Goal: Task Accomplishment & Management: Manage account settings

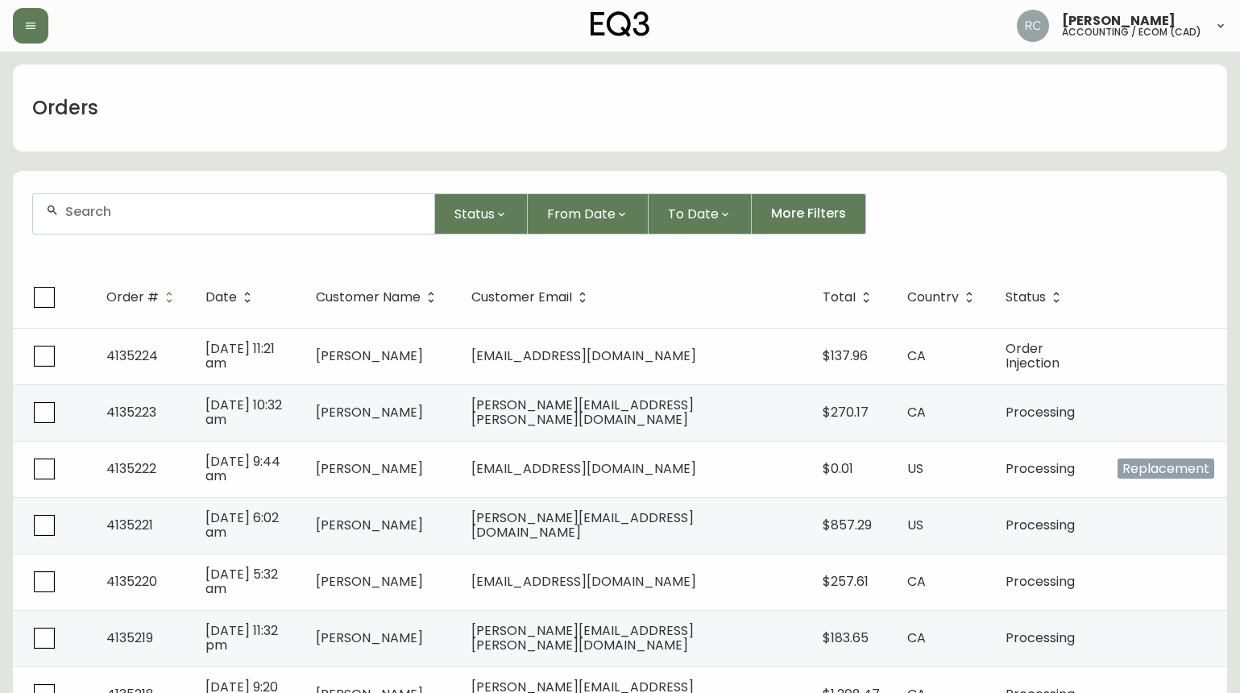
click at [179, 195] on div at bounding box center [233, 213] width 401 height 39
paste input "BECKETTCAMERON457@GMAIL.COM"
click at [157, 223] on div "BECKETTCAMERON457@GMAIL.COM" at bounding box center [233, 213] width 401 height 39
paste input "DERRICK.CHRISTINE@AFFIRM"
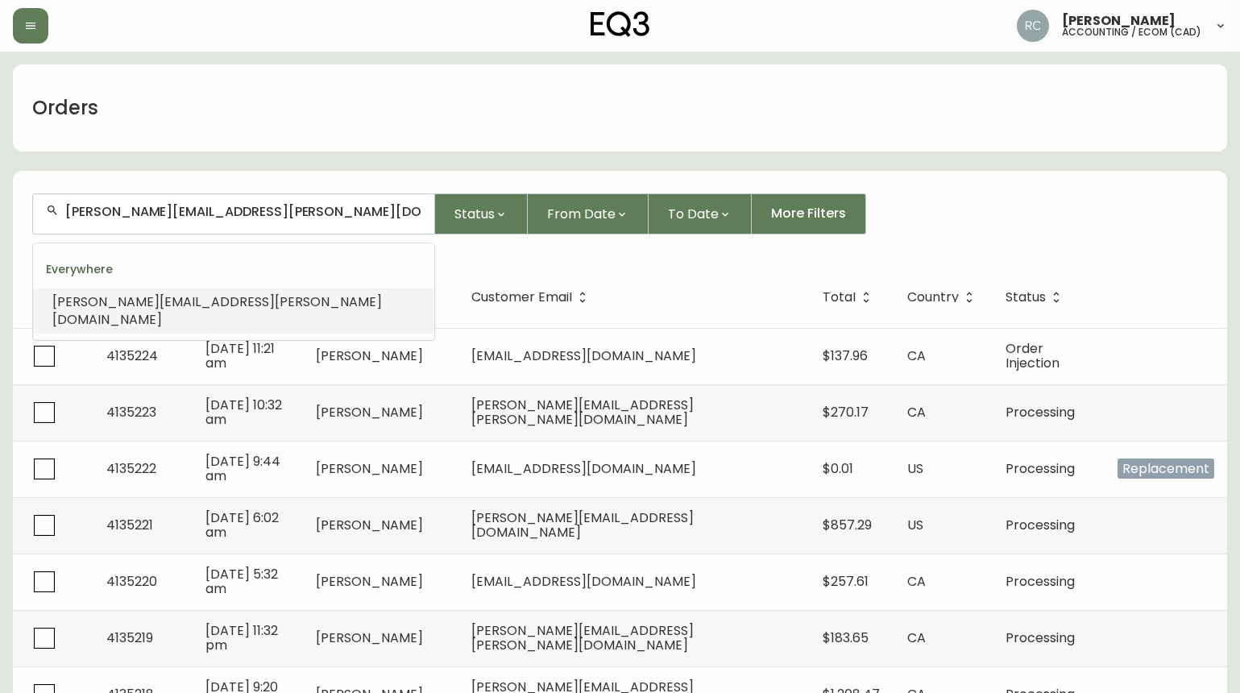
click at [164, 213] on input "DERRICK.CHRISTINE@AFFIRM.COM" at bounding box center [243, 211] width 356 height 15
paste input "SMITTY36@MYMTS.NET"
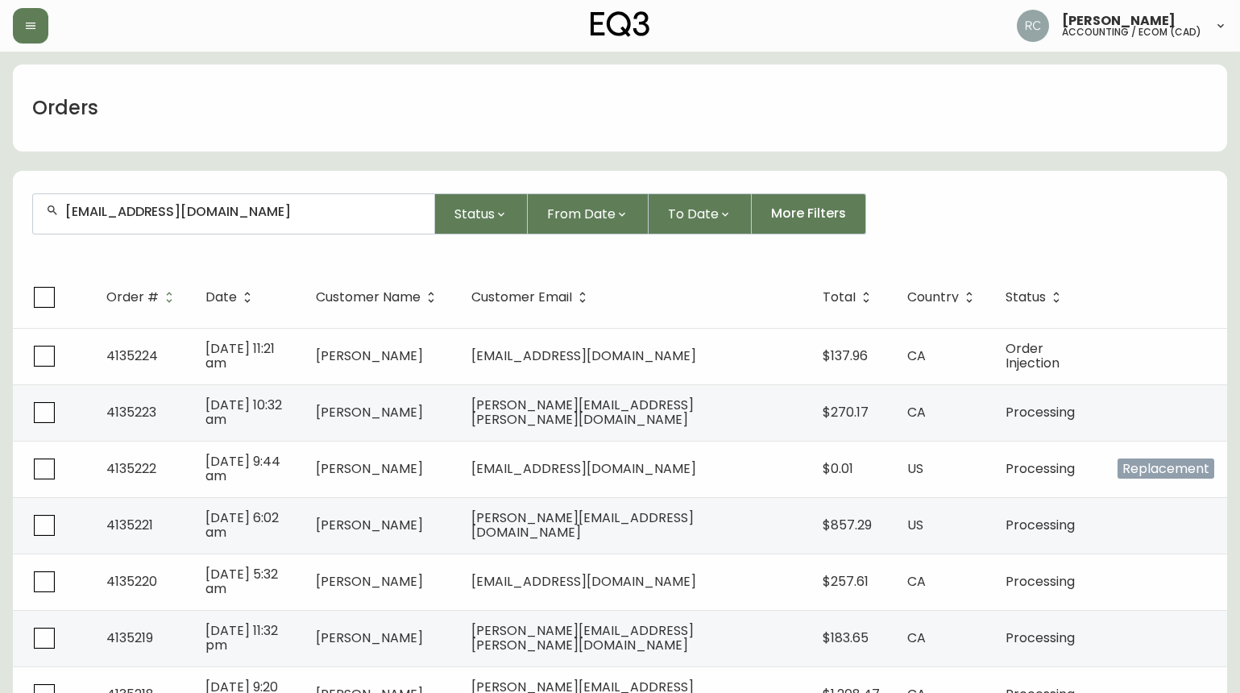
drag, startPoint x: 209, startPoint y: 220, endPoint x: 193, endPoint y: 217, distance: 16.3
click at [209, 220] on div "SMITTY36@MYMTS.NET" at bounding box center [233, 213] width 401 height 39
paste input "ROBIN.MATTE@GMAIL.COM"
drag, startPoint x: 143, startPoint y: 205, endPoint x: 129, endPoint y: 205, distance: 13.7
click at [143, 205] on input "ROBIN.MATTE@GMAIL.COM" at bounding box center [243, 211] width 356 height 15
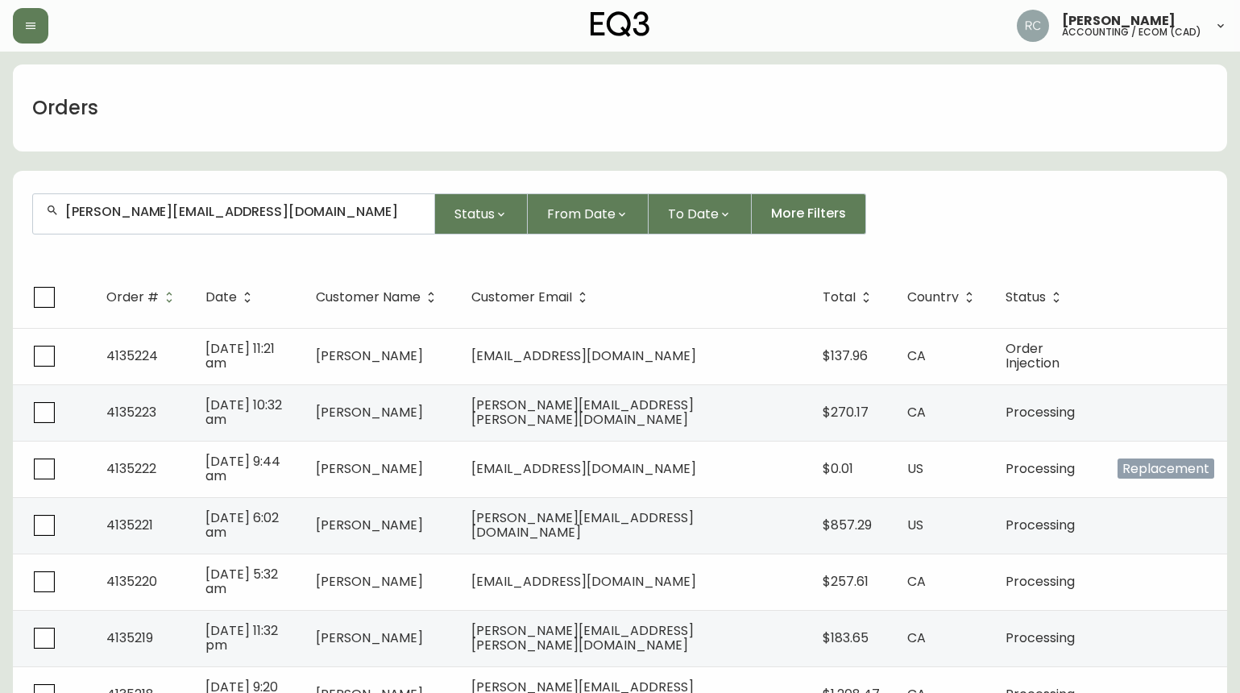
paste input "MELISA_COSTELLO@HOT"
click at [290, 207] on input "MELISA_COSTELLO@HOTMAIL.COM" at bounding box center [243, 211] width 356 height 15
paste input "SARAHBULL084@G"
click at [210, 234] on form "SARAHBULL084@GMAIL.COM Status From Date To Date More Filters" at bounding box center [620, 220] width 1214 height 93
click at [220, 222] on div "SARAHBULL084@GMAIL.COM" at bounding box center [233, 213] width 401 height 39
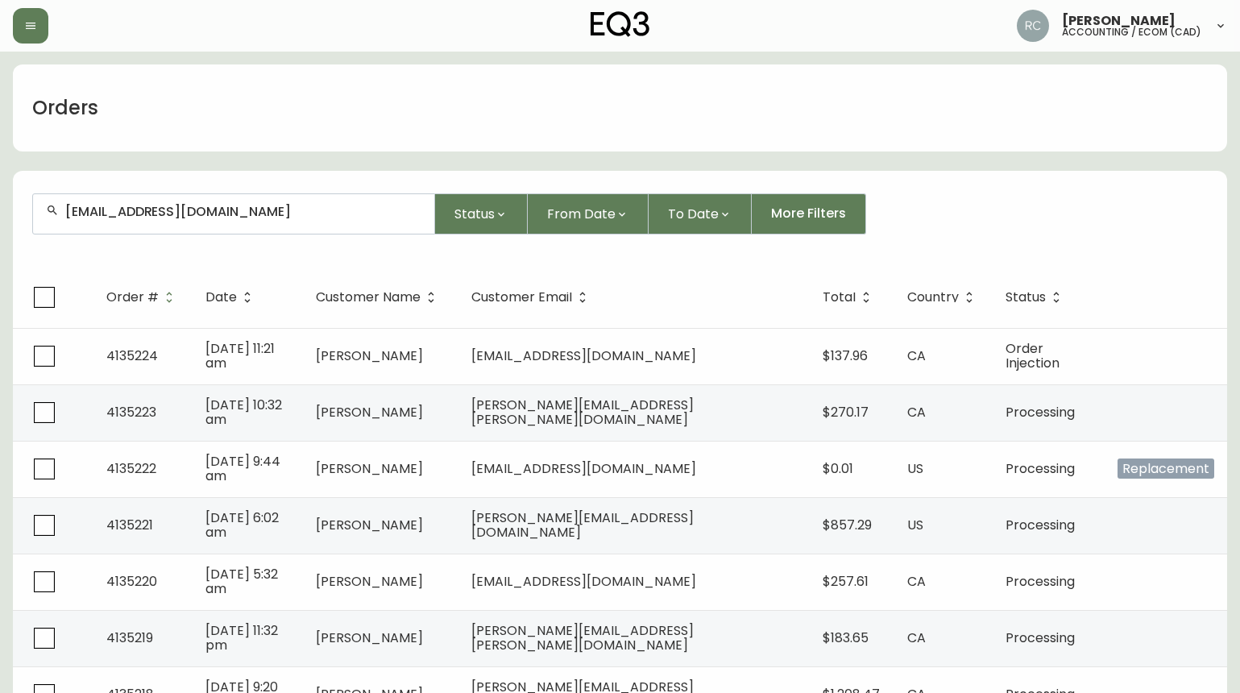
click at [291, 219] on div "SARAHBULL084@GMAIL.COM" at bounding box center [233, 213] width 401 height 39
click at [222, 213] on input "SARAHBULL084@GMAIL.COM" at bounding box center [243, 211] width 356 height 15
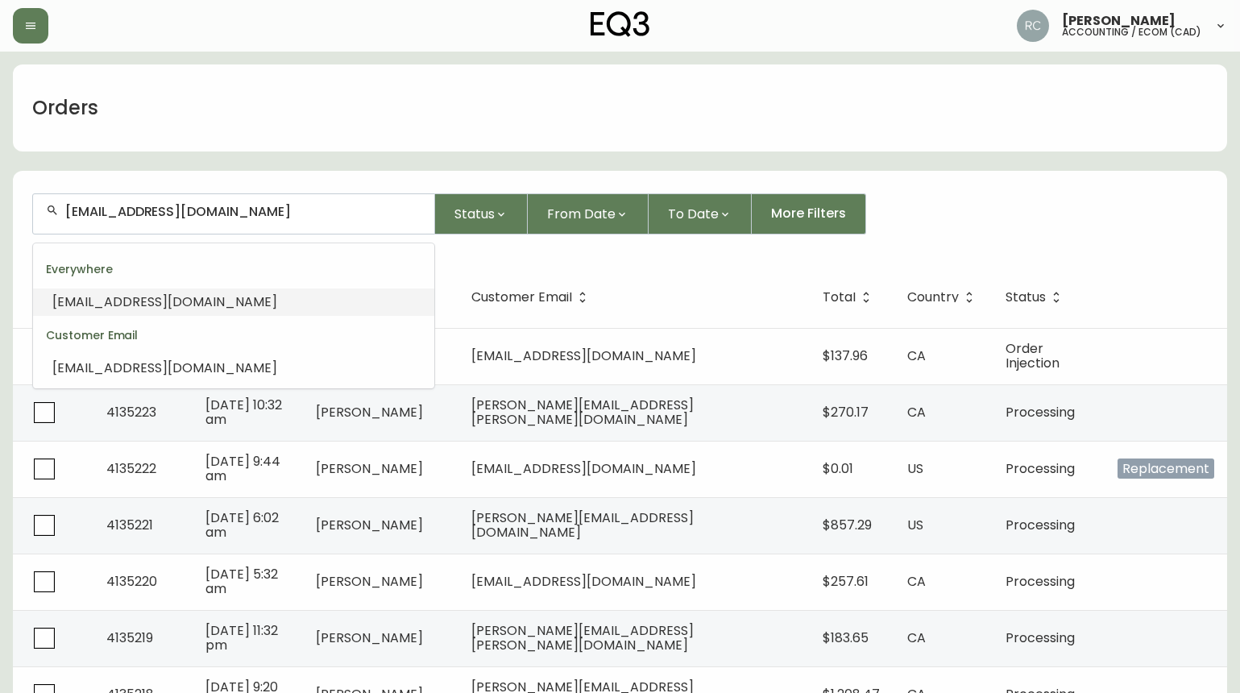
click at [161, 300] on span "SARAHBULL084@GMAIL.COM" at bounding box center [164, 301] width 225 height 19
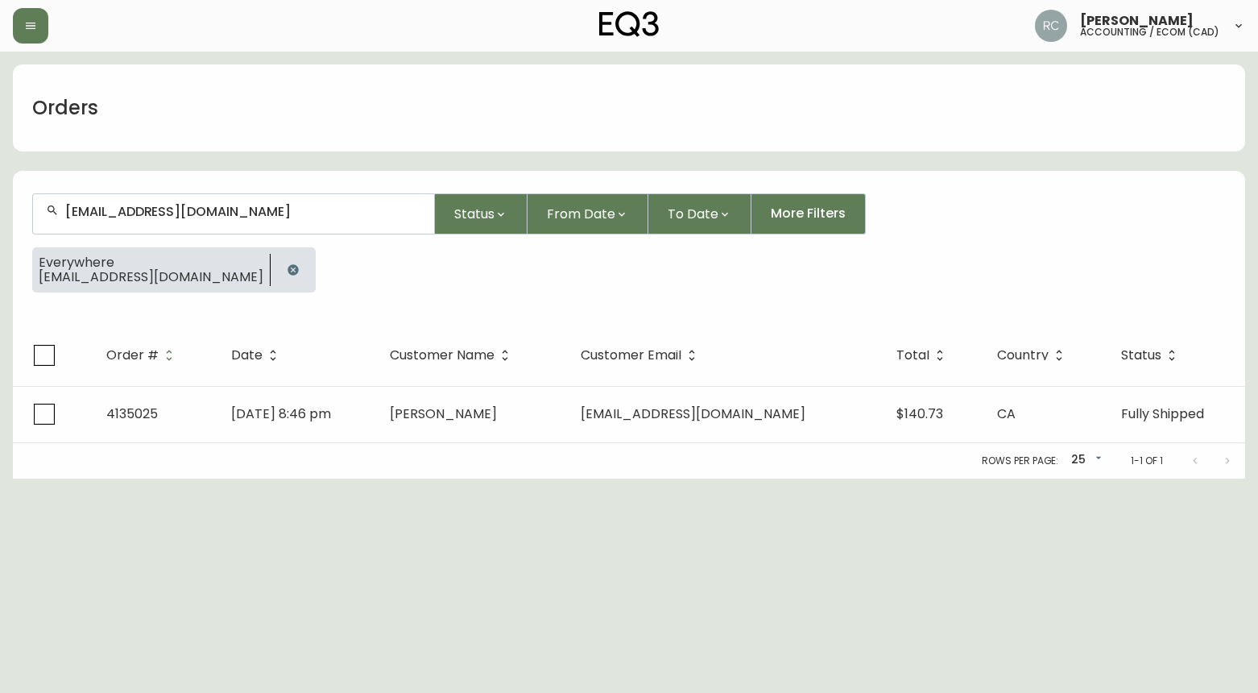
click at [298, 190] on form "SARAHBULL084@GMAIL.COM Status From Date To Date More Filters Everywhere SARAHBU…" at bounding box center [629, 249] width 1232 height 151
click at [296, 194] on div "SARAHBULL084@GMAIL.COM" at bounding box center [233, 213] width 401 height 39
paste input "DORISCHE622"
type input "DORISCHE622@GMAIL.COM"
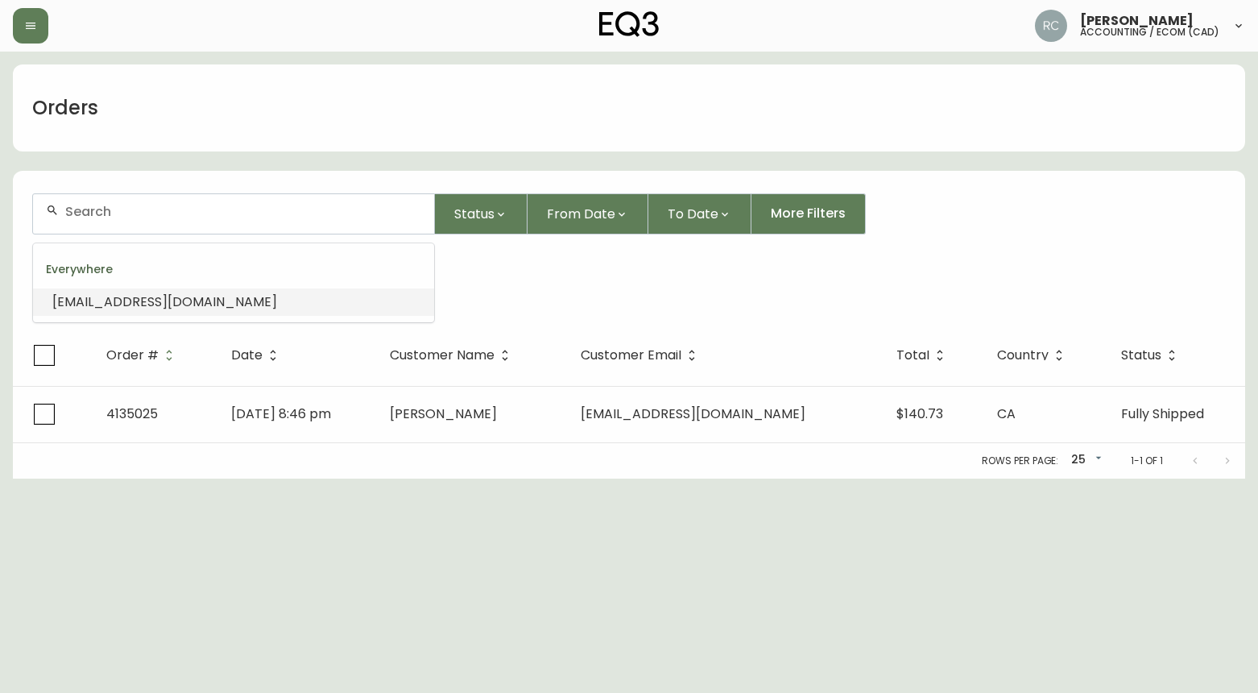
click at [239, 307] on li "DORISCHE622@GMAIL.COM" at bounding box center [233, 301] width 401 height 27
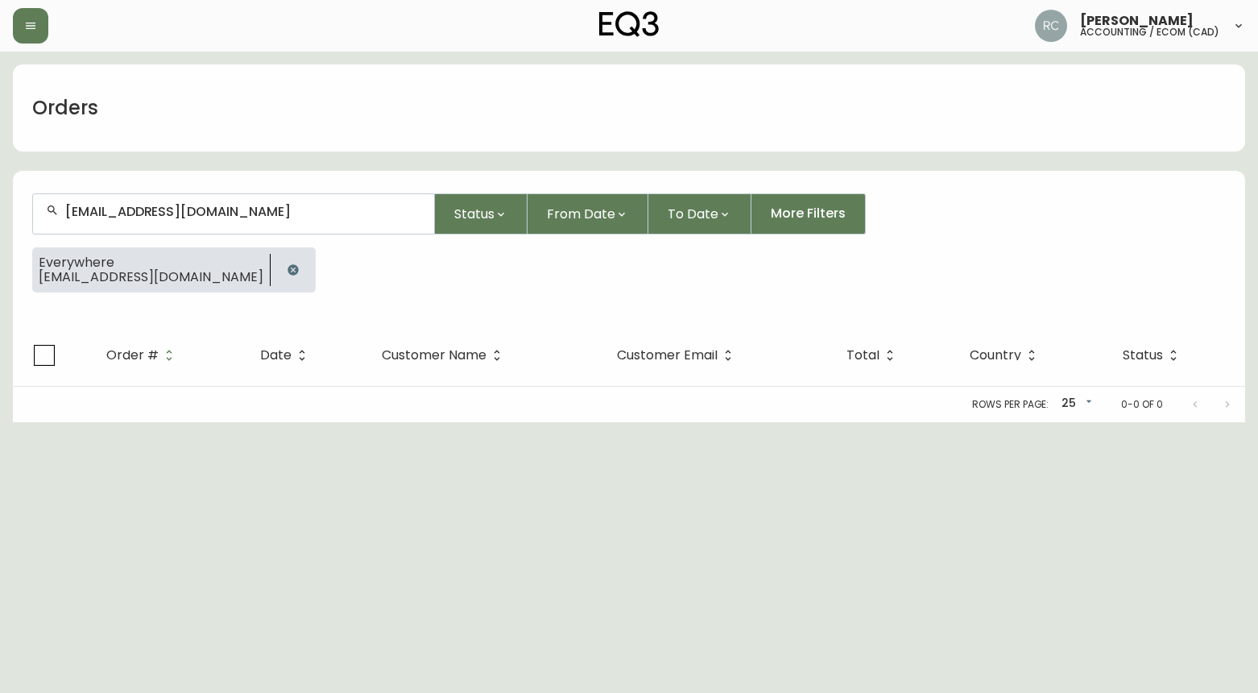
click at [230, 205] on input "DORISCHE622@GMAIL.COM" at bounding box center [243, 211] width 356 height 15
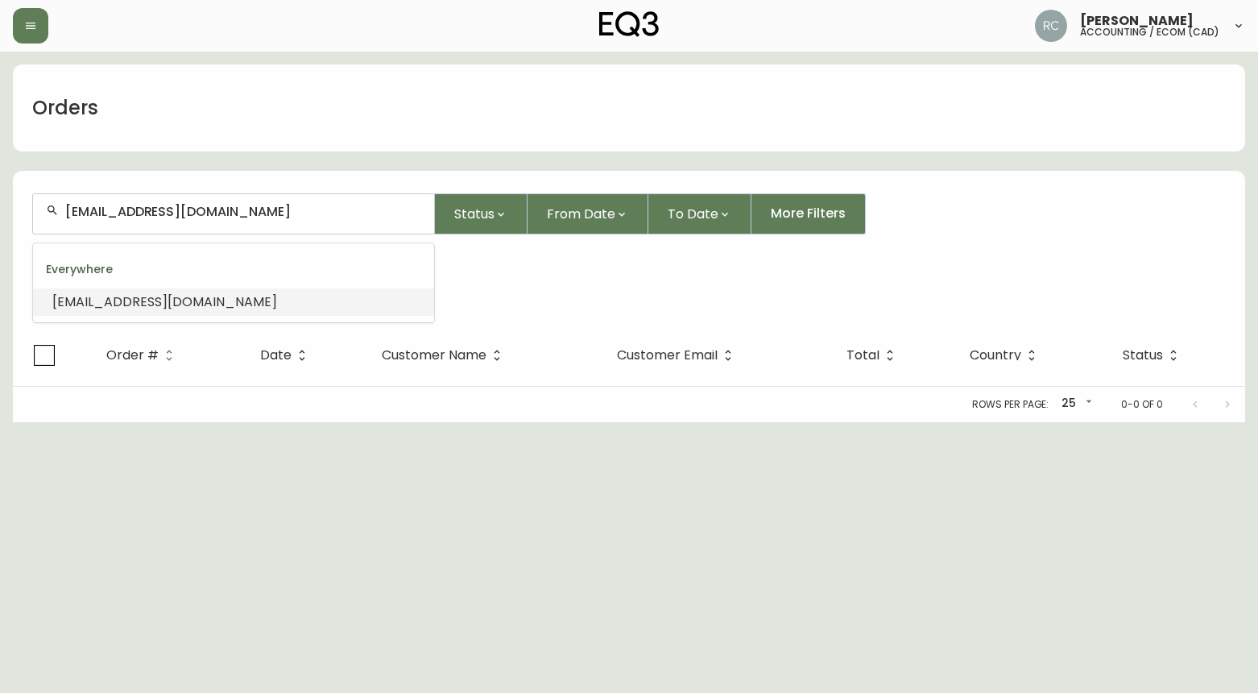
paste input "SARAHBULL084"
type input "SARAHBULL084@GMAIL.COM"
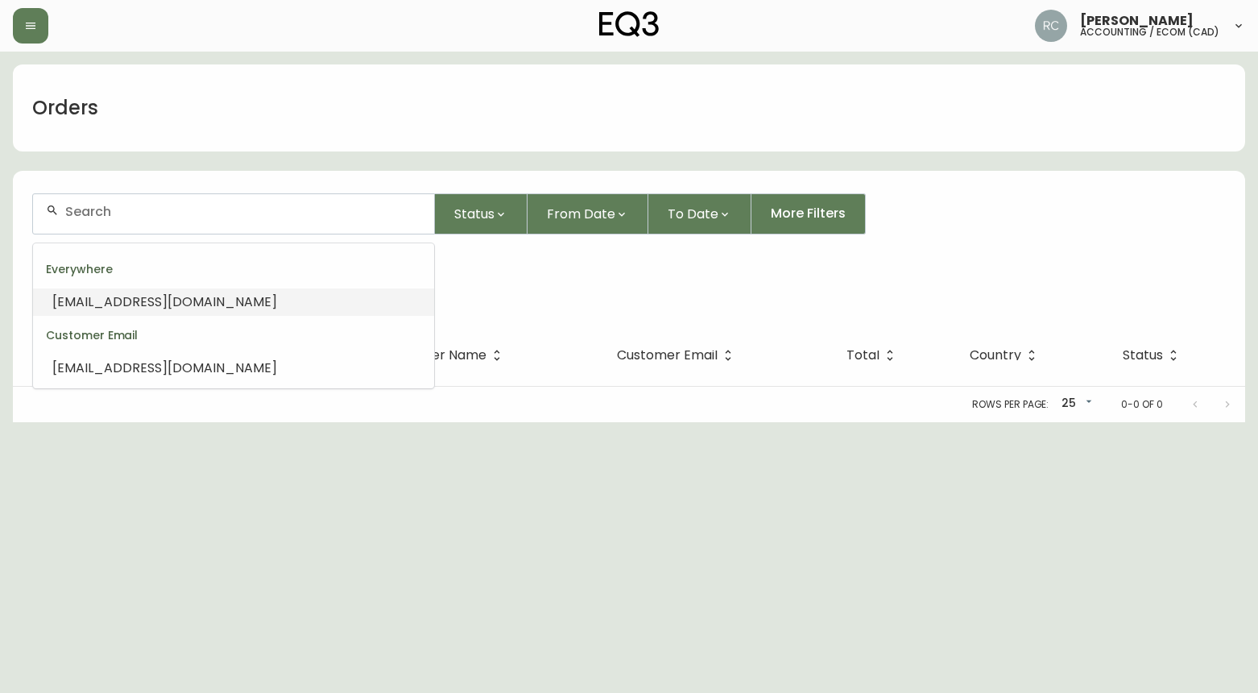
click at [253, 304] on li "SARAHBULL084@GMAIL.COM" at bounding box center [233, 301] width 401 height 27
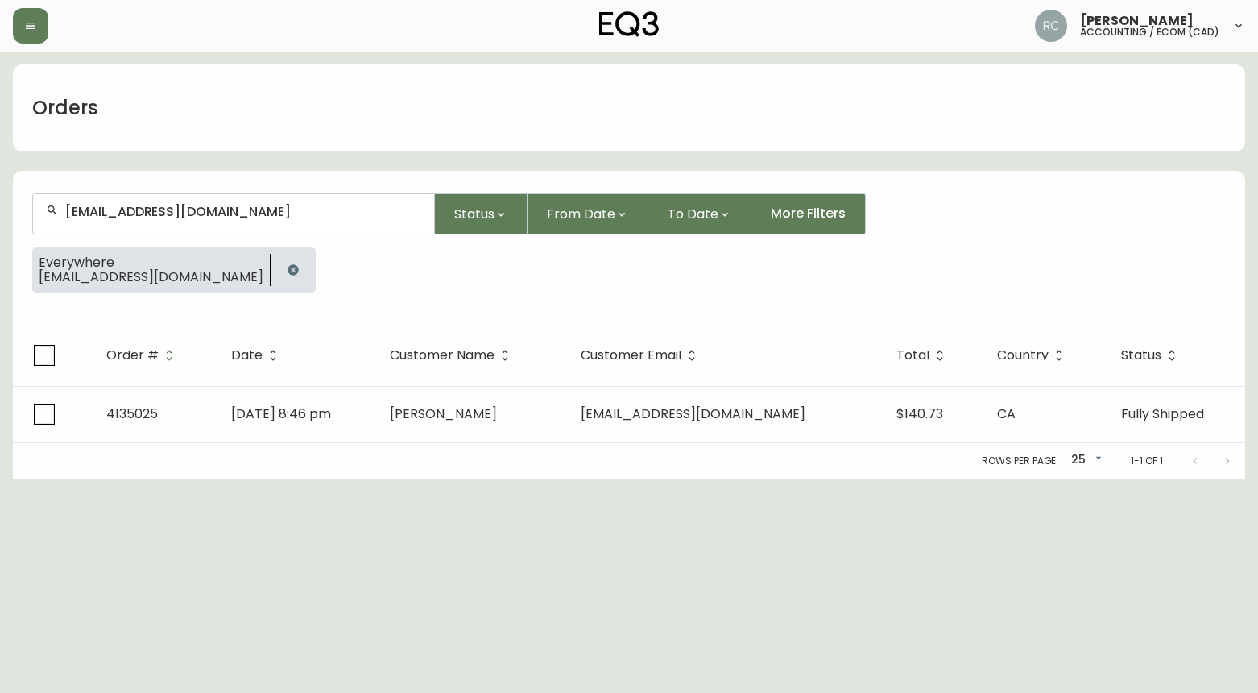
type input "SARAHBULL084@GMAIL.COM"
click at [305, 420] on span "Sep 01 2025, 8:46 pm" at bounding box center [281, 413] width 100 height 19
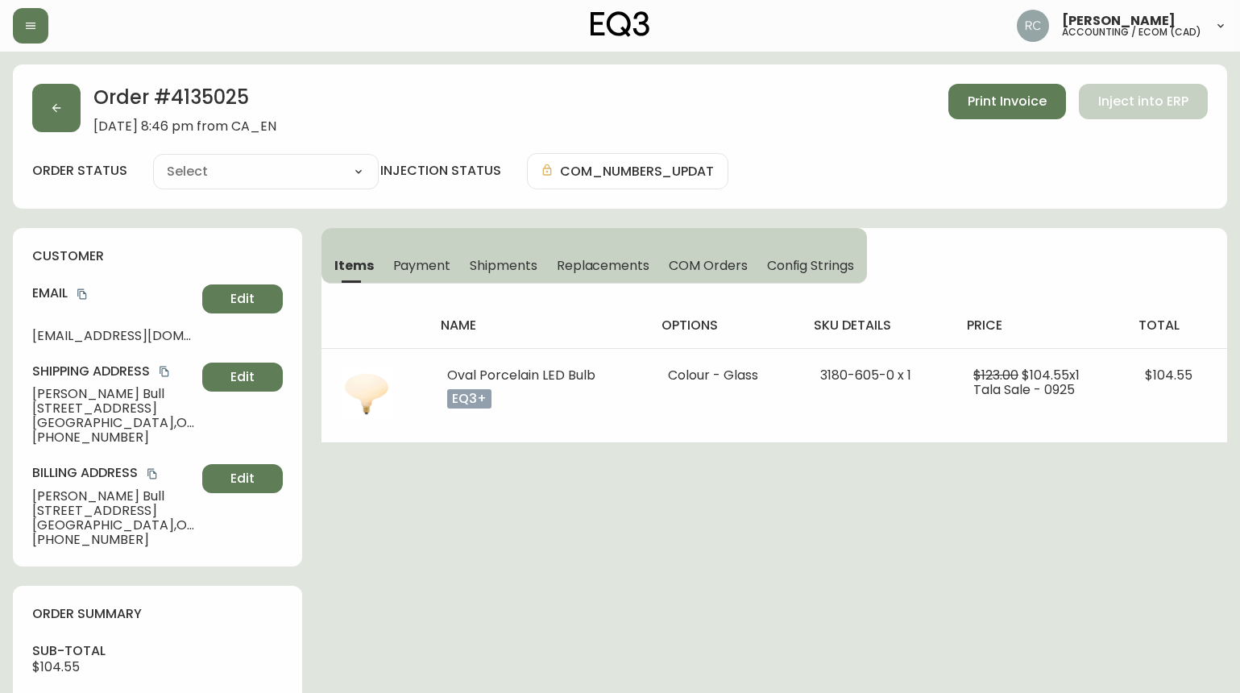
type input "Fully Shipped"
select select "FULLY_SHIPPED"
click at [210, 101] on h2 "Order # 4135025" at bounding box center [184, 101] width 183 height 35
copy h2 "4135025"
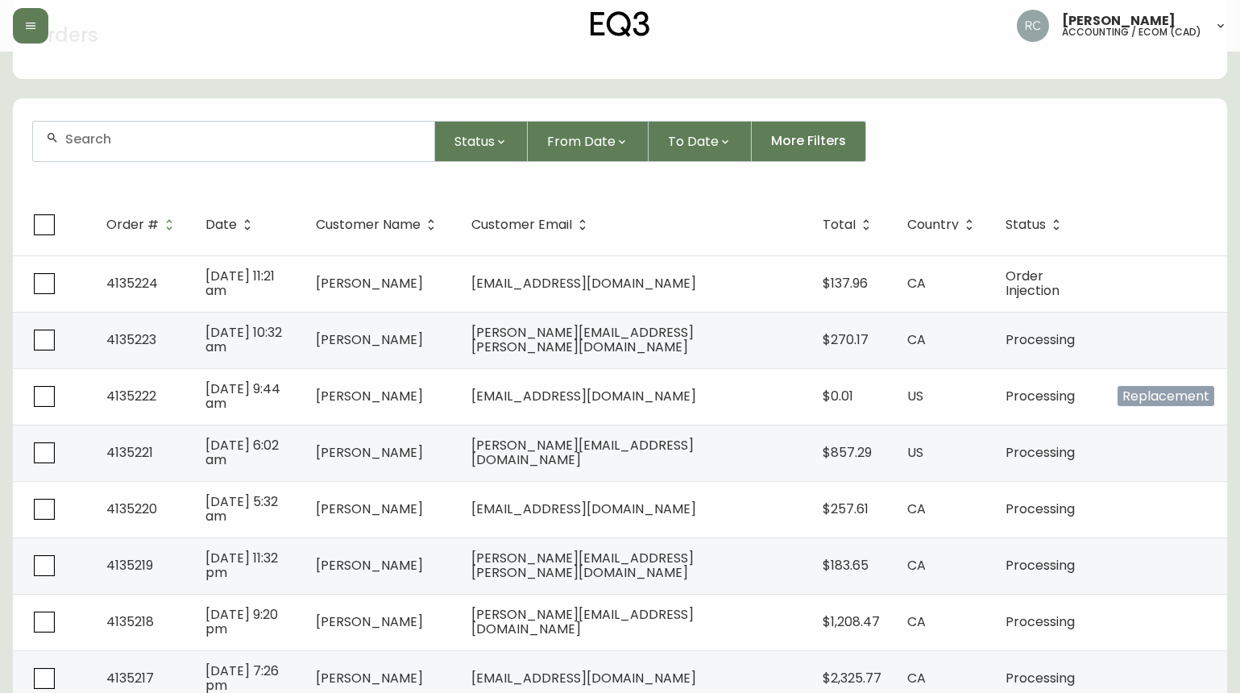
scroll to position [161, 0]
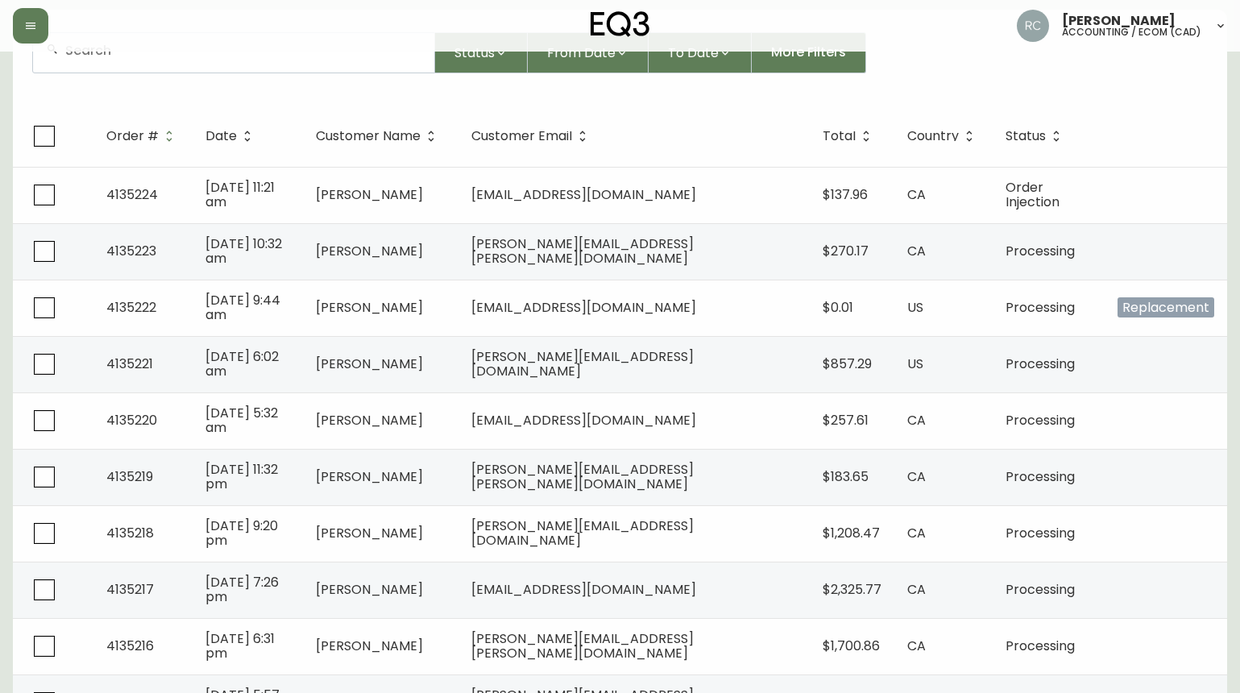
click at [214, 70] on div at bounding box center [233, 52] width 401 height 39
paste input "[EMAIL_ADDRESS][DOMAIN_NAME]"
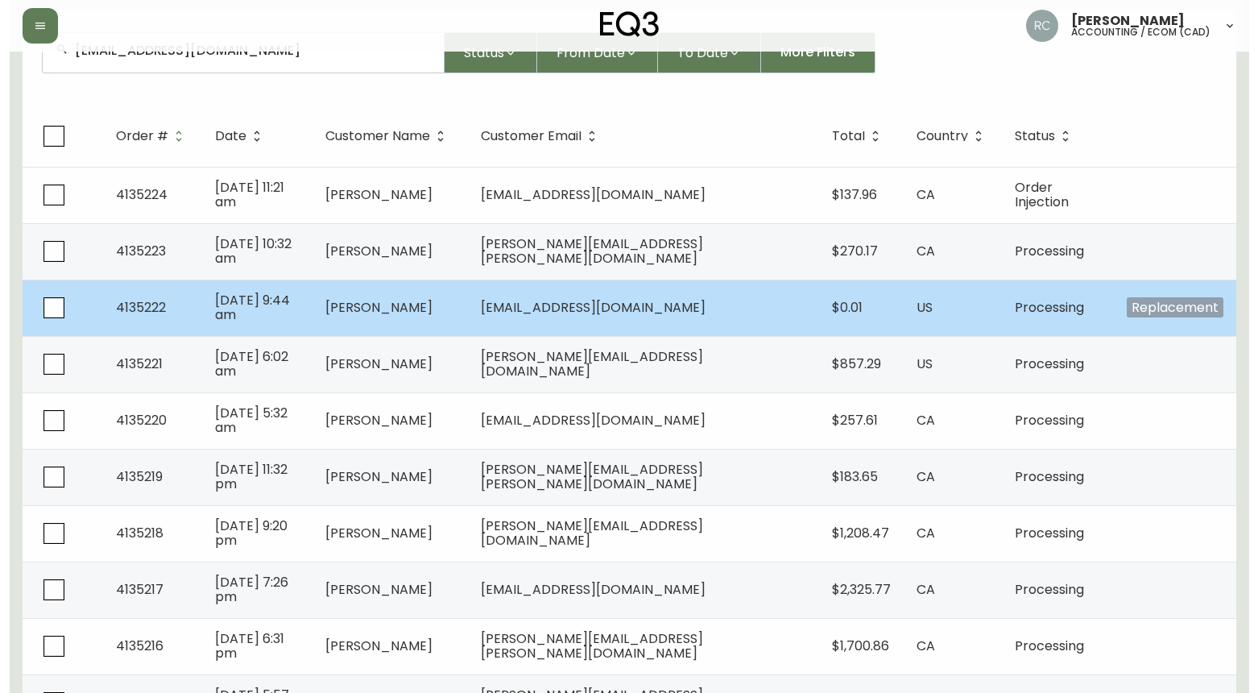
scroll to position [0, 0]
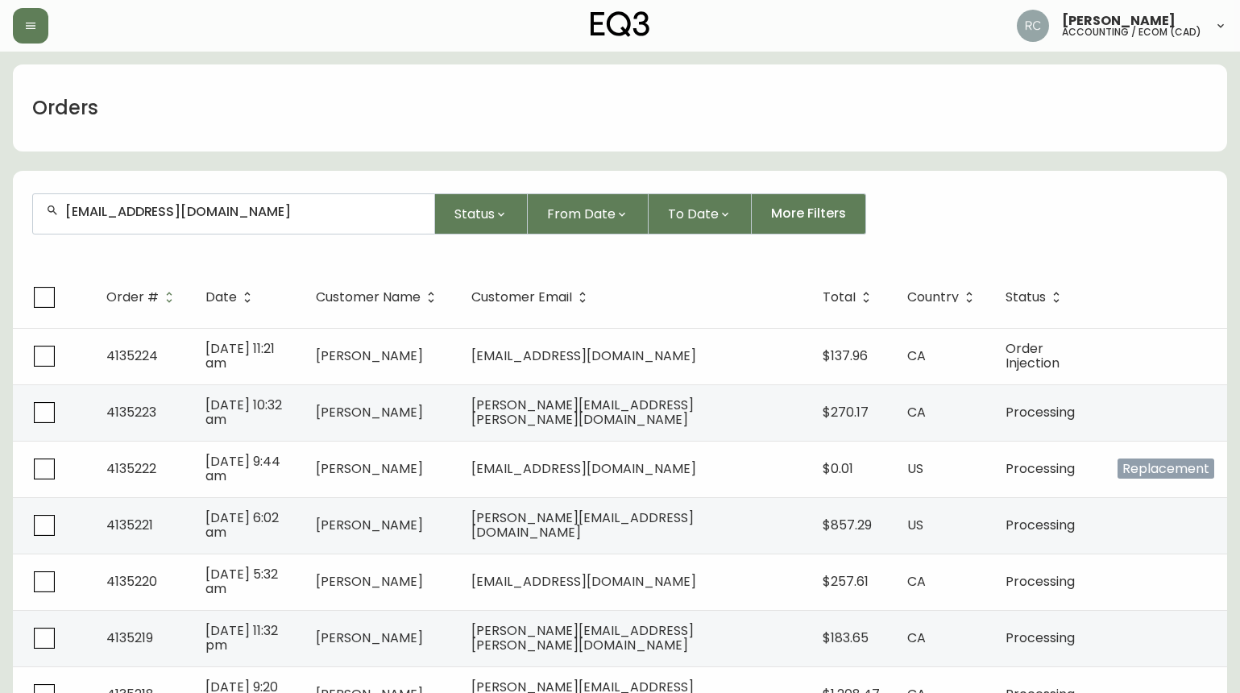
click at [156, 210] on input "[EMAIL_ADDRESS][DOMAIN_NAME]" at bounding box center [243, 211] width 356 height 15
paste input "[PERSON_NAME]-[PERSON_NAME]@HOT"
click at [238, 223] on div "[PERSON_NAME][EMAIL_ADDRESS][PERSON_NAME][DOMAIN_NAME]" at bounding box center [233, 213] width 401 height 39
paste input "JAREL.DENIM@G"
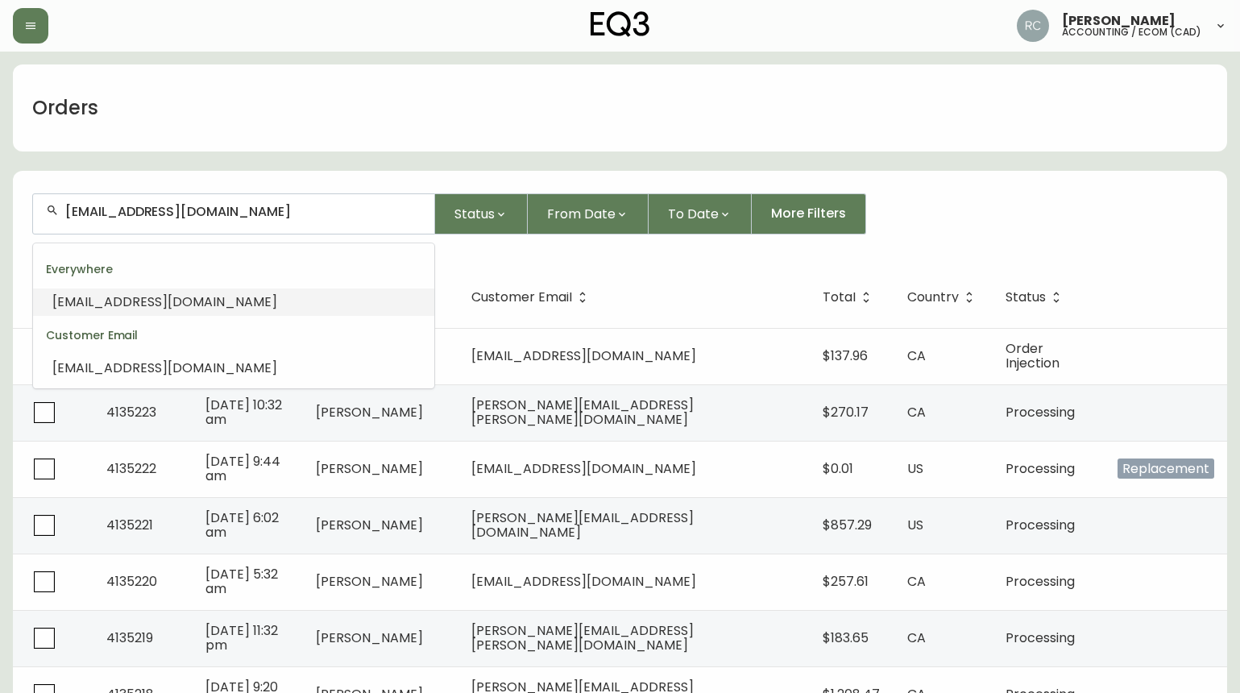
click at [182, 301] on span "[EMAIL_ADDRESS][DOMAIN_NAME]" at bounding box center [164, 301] width 225 height 19
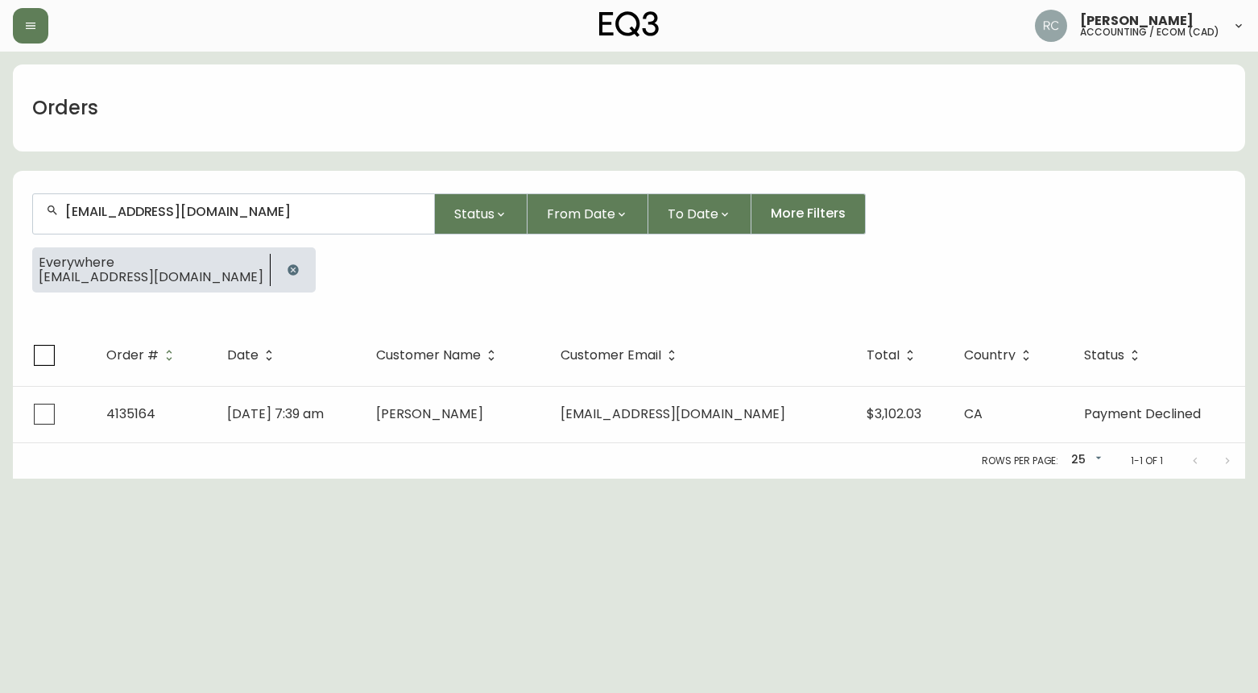
click at [131, 211] on input "[EMAIL_ADDRESS][DOMAIN_NAME]" at bounding box center [243, 211] width 356 height 15
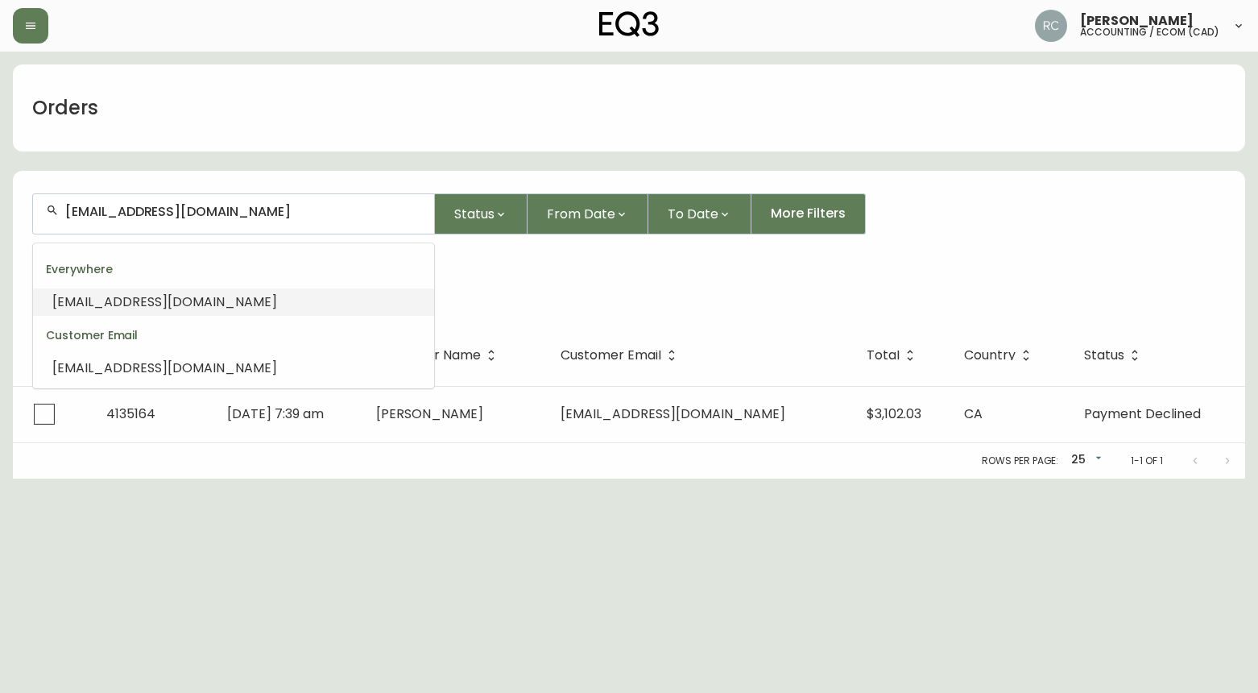
paste input "[PERSON_NAME].[PERSON_NAME]"
type input "[PERSON_NAME][EMAIL_ADDRESS][PERSON_NAME][DOMAIN_NAME]"
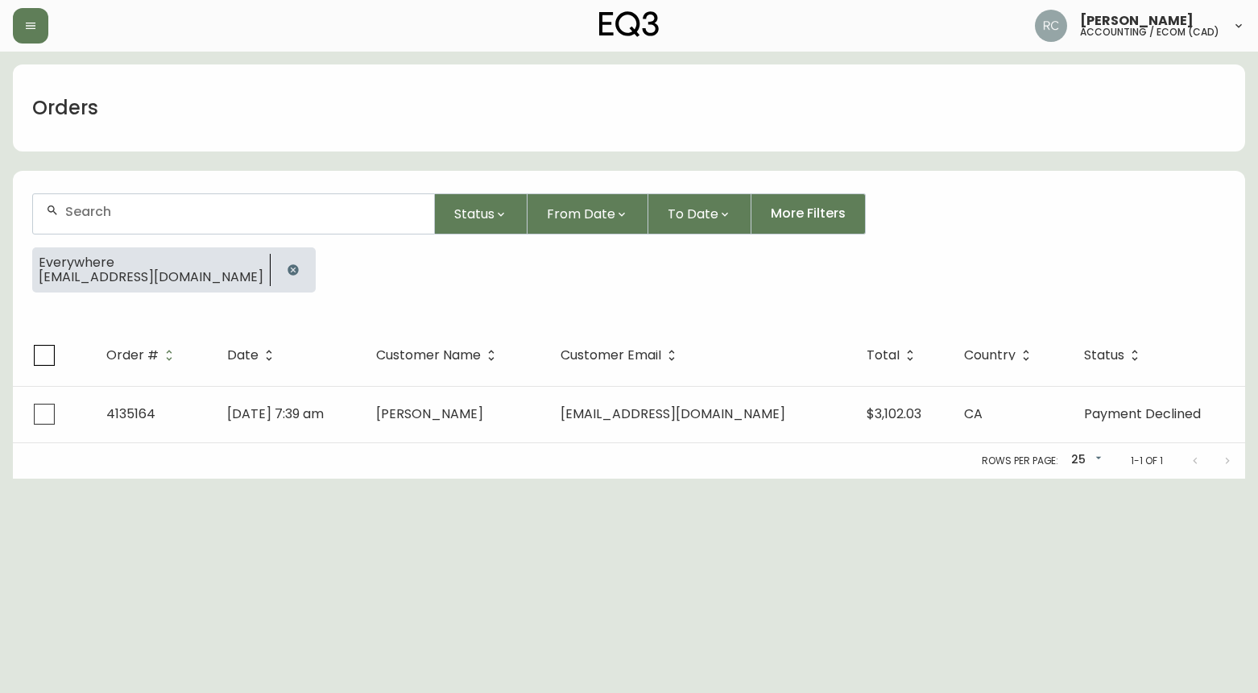
click at [159, 230] on div at bounding box center [233, 213] width 401 height 39
paste input "[EMAIL_ADDRESS][DOMAIN_NAME]"
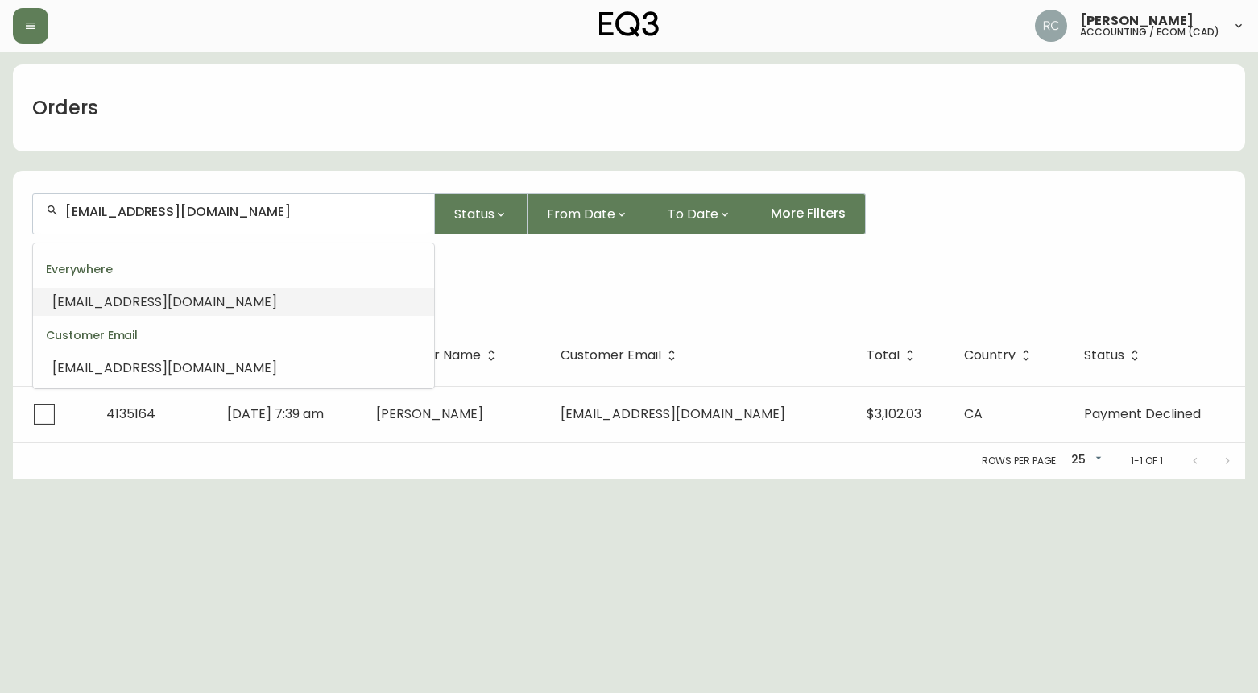
click at [131, 300] on span "[EMAIL_ADDRESS][DOMAIN_NAME]" at bounding box center [164, 301] width 225 height 19
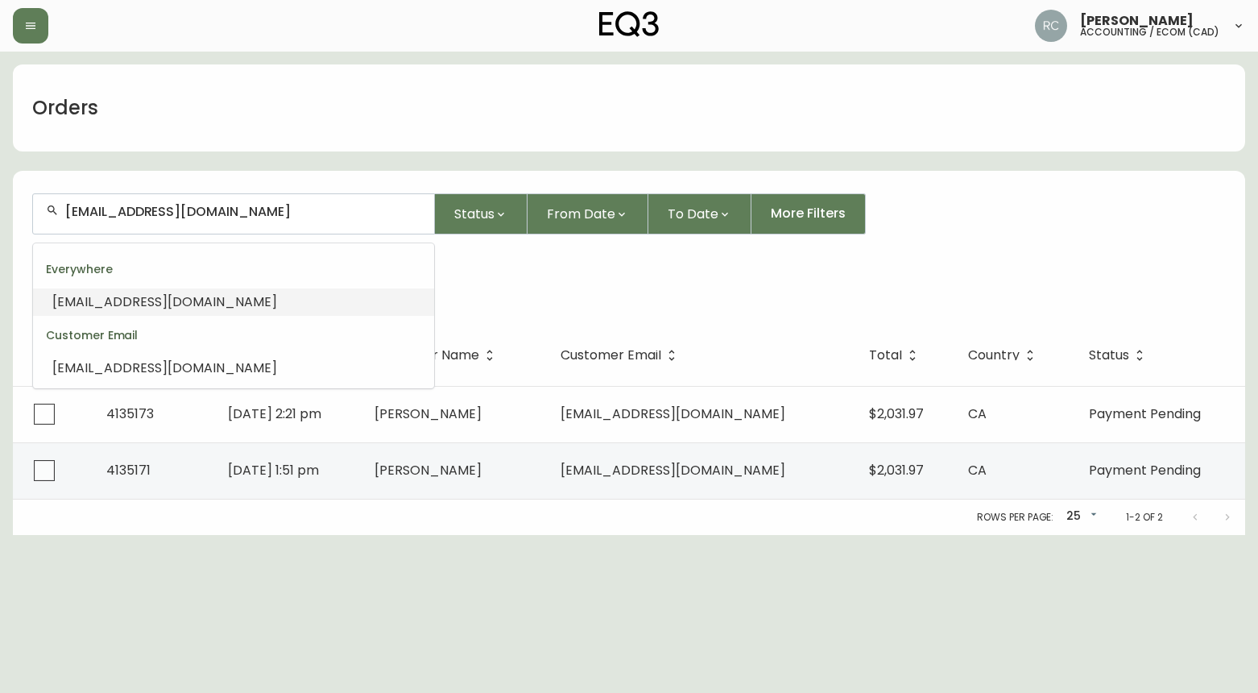
click at [172, 217] on input "[EMAIL_ADDRESS][DOMAIN_NAME]" at bounding box center [243, 211] width 356 height 15
paste input "S.ALONSOTORRES05@G"
type input "[EMAIL_ADDRESS][DOMAIN_NAME]"
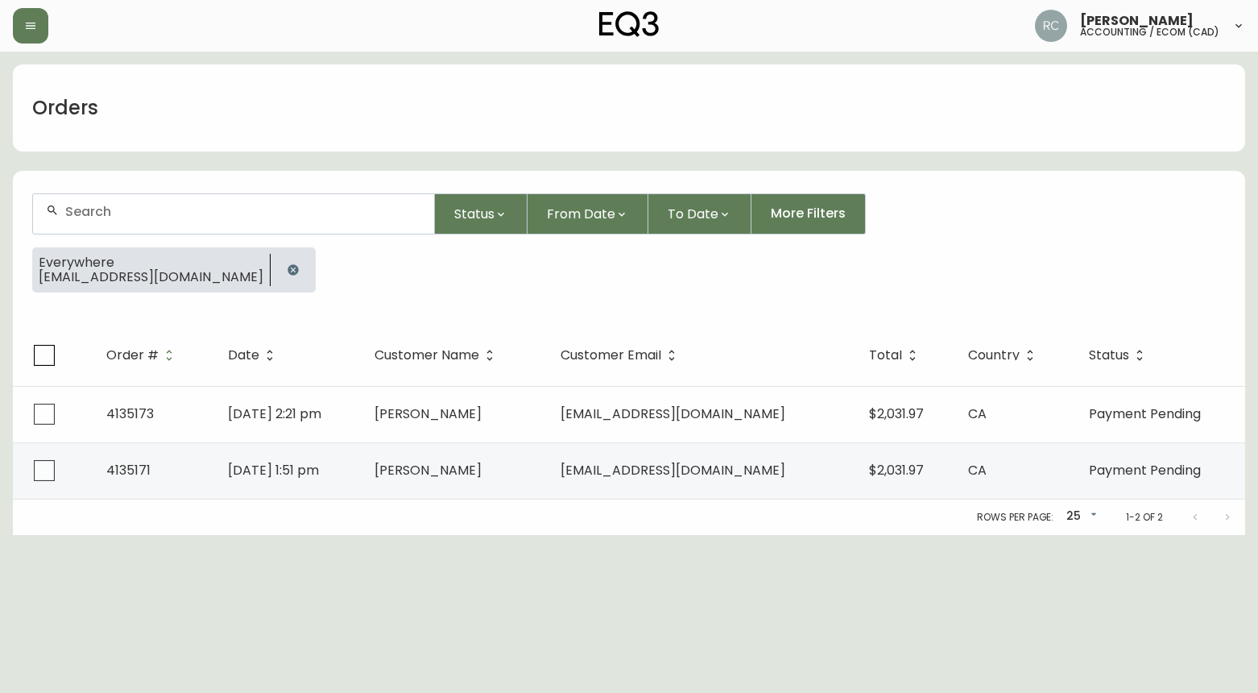
click at [103, 216] on input "text" at bounding box center [243, 211] width 356 height 15
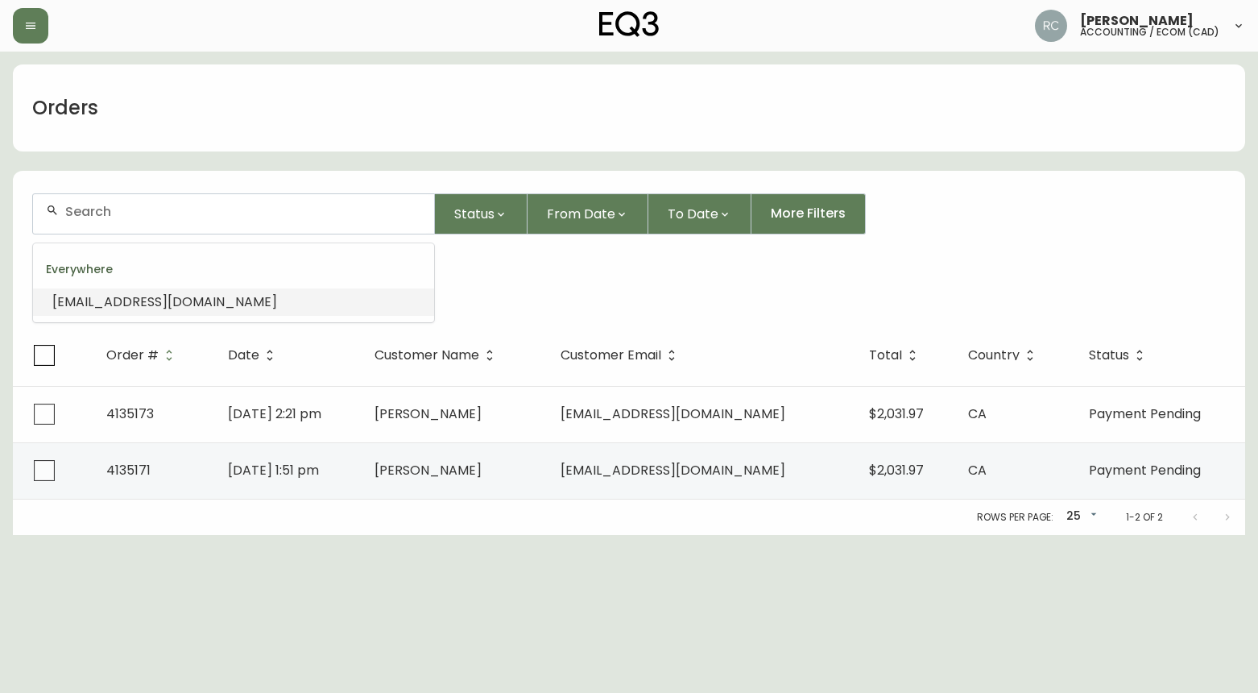
paste input "[EMAIL_ADDRESS][DOMAIN_NAME]"
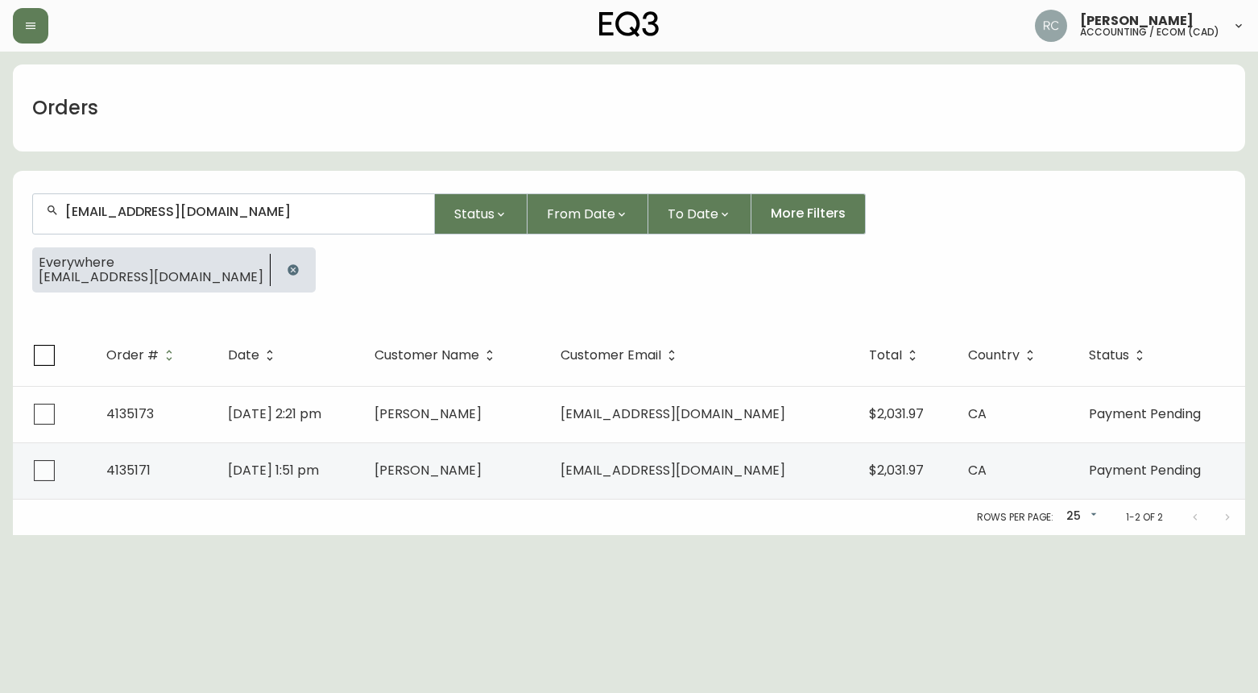
click at [275, 211] on input "[EMAIL_ADDRESS][DOMAIN_NAME]" at bounding box center [243, 211] width 356 height 15
paste input "[PERSON_NAME].[PERSON_NAME]"
click at [294, 196] on div "[PERSON_NAME][EMAIL_ADDRESS][PERSON_NAME][DOMAIN_NAME]" at bounding box center [233, 213] width 401 height 39
paste input "ZMENG03"
click at [300, 223] on div "[EMAIL_ADDRESS][DOMAIN_NAME]" at bounding box center [233, 213] width 401 height 39
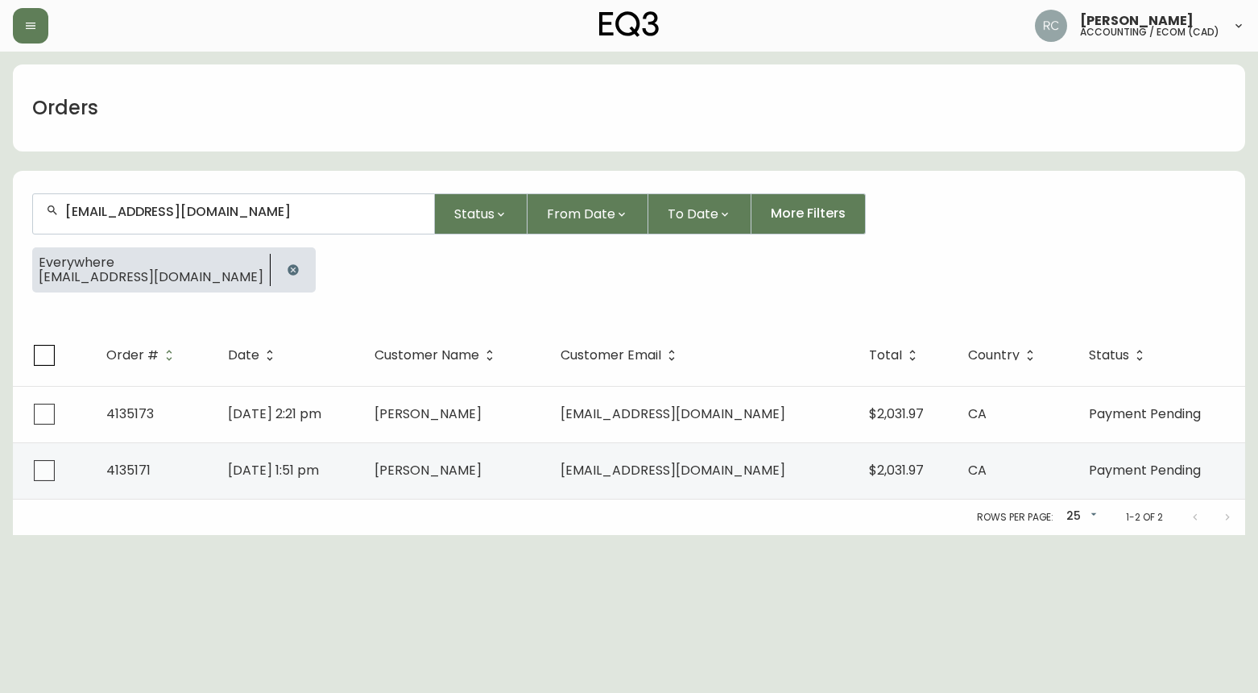
paste input "[PERSON_NAME].[PERSON_NAME]"
click at [387, 208] on input "[EMAIL_ADDRESS][DOMAIN_NAME]" at bounding box center [243, 211] width 356 height 15
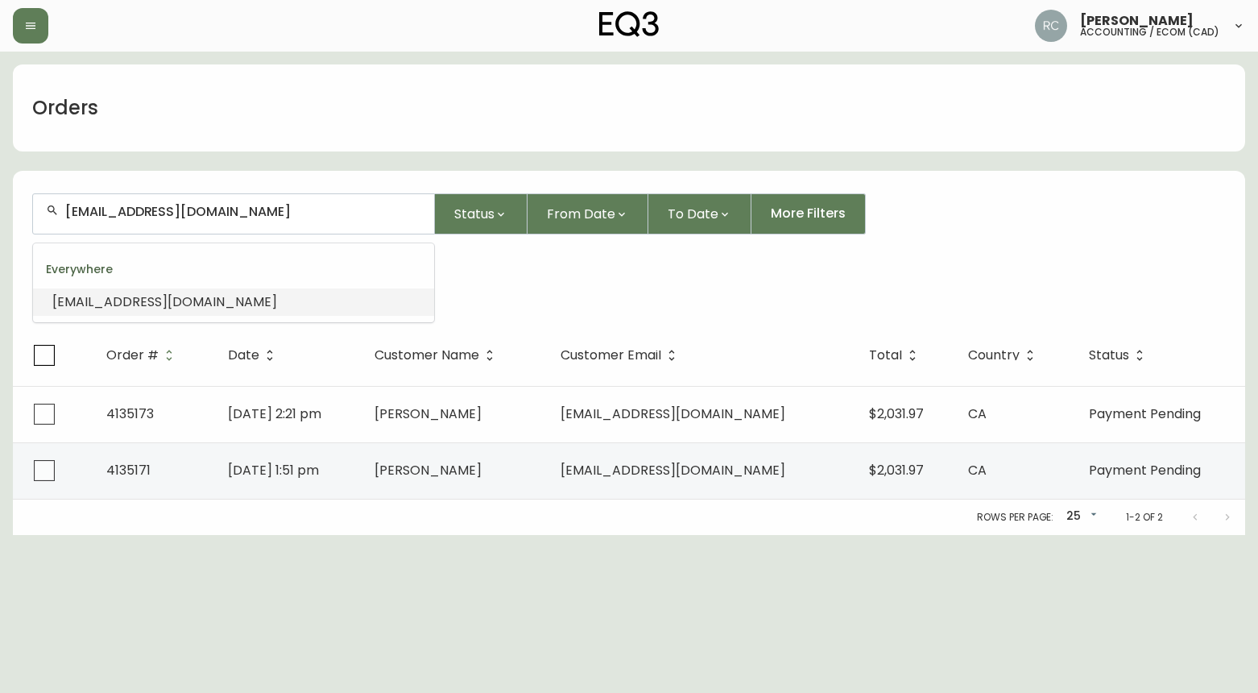
paste input "CHELSEAOVERING@HOT"
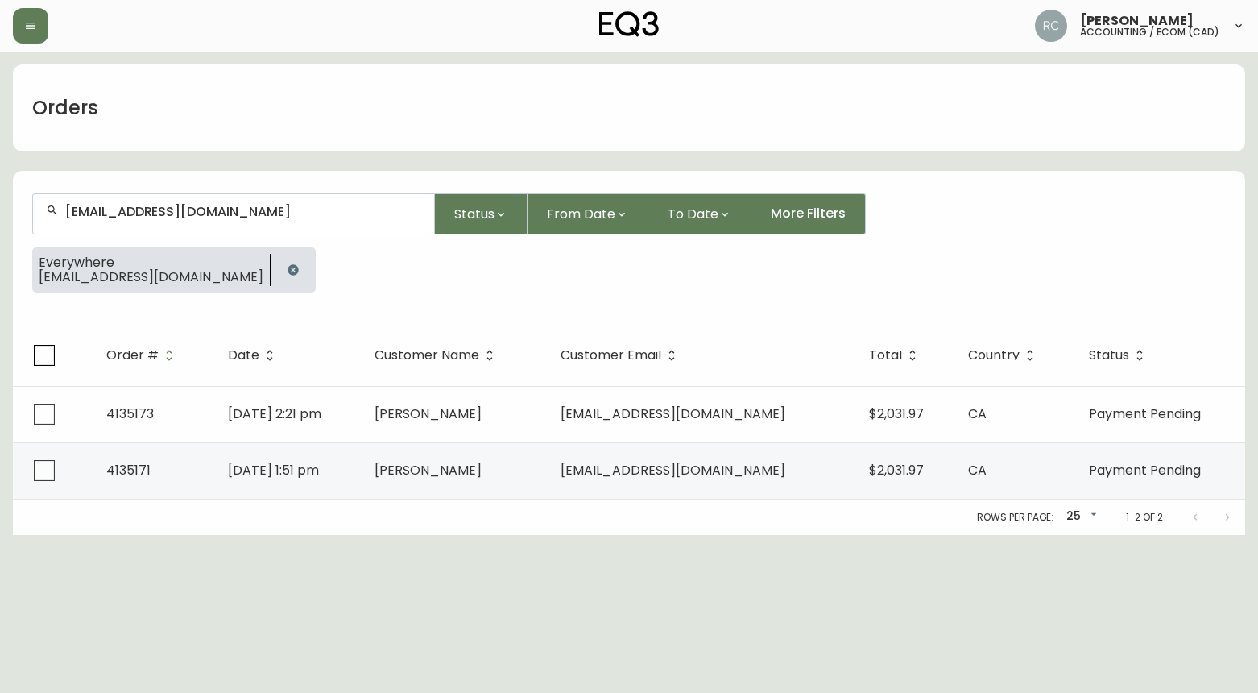
click at [139, 210] on input "[EMAIL_ADDRESS][DOMAIN_NAME]" at bounding box center [243, 211] width 356 height 15
paste input "ANGELINEGALLIVAN@G"
click at [309, 202] on div "[EMAIL_ADDRESS][DOMAIN_NAME]" at bounding box center [233, 213] width 401 height 39
paste input "INFO@KRISTINABASTIEN"
click at [174, 208] on input "[EMAIL_ADDRESS][DOMAIN_NAME]" at bounding box center [243, 211] width 356 height 15
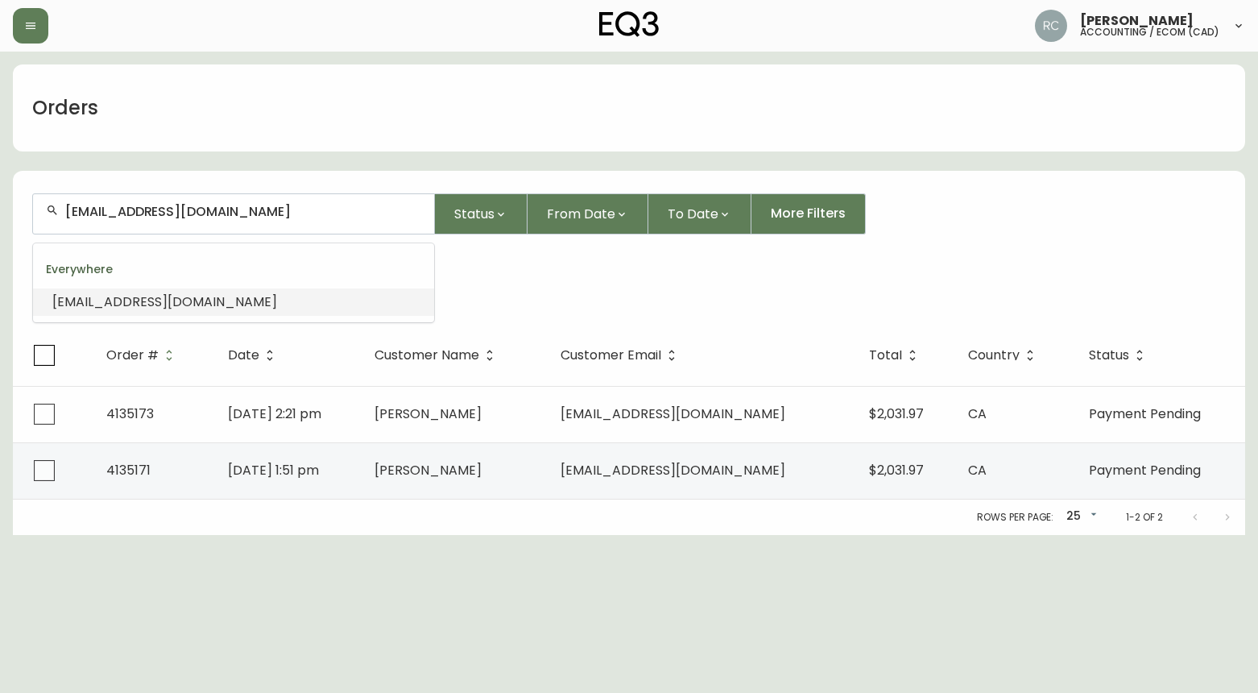
paste input "[PERSON_NAME]"
click at [198, 218] on input "[PERSON_NAME][EMAIL_ADDRESS][DOMAIN_NAME]" at bounding box center [243, 211] width 356 height 15
paste input "EQPOFR"
click at [155, 296] on span "[EMAIL_ADDRESS][DOMAIN_NAME]" at bounding box center [164, 301] width 225 height 19
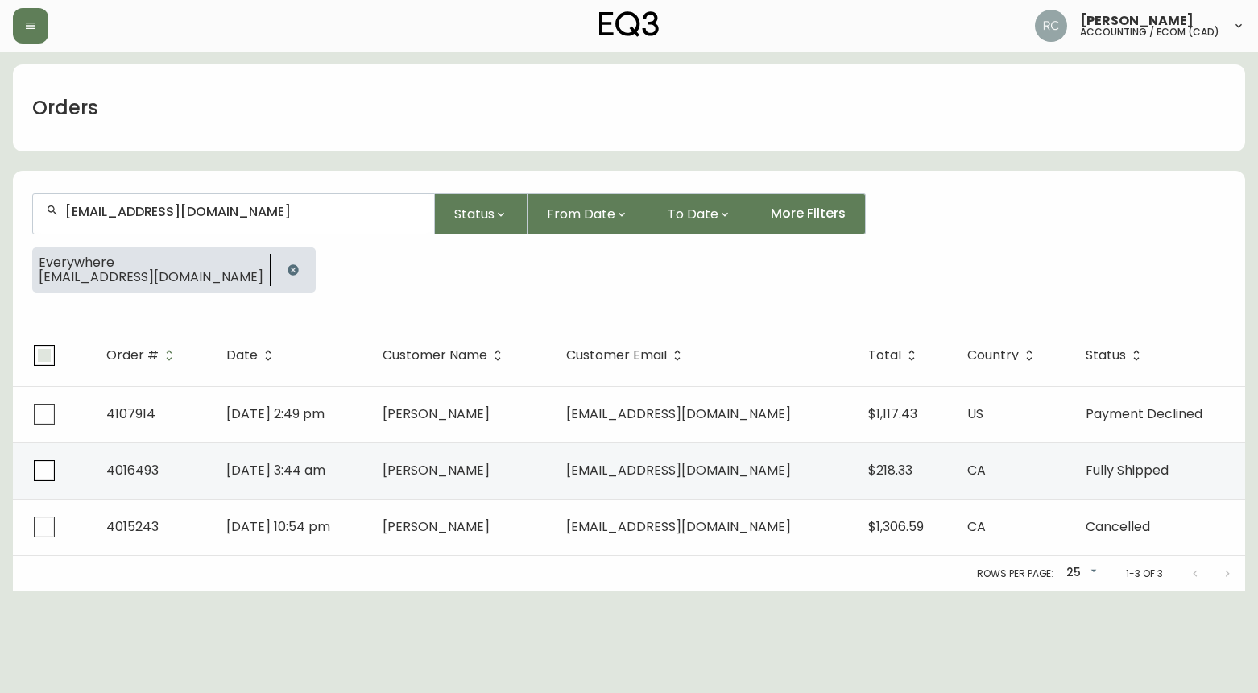
type input "[EMAIL_ADDRESS][DOMAIN_NAME]"
